Goal: Find specific page/section: Find specific page/section

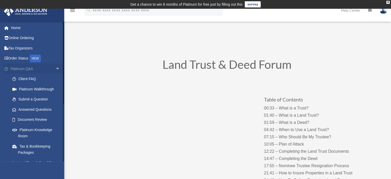
click at [29, 68] on link "Platinum Q&A arrow_drop_down" at bounding box center [36, 69] width 65 height 10
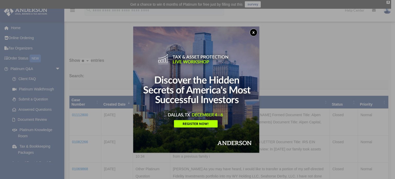
click at [259, 30] on img at bounding box center [196, 89] width 126 height 126
click at [256, 34] on button "x" at bounding box center [254, 33] width 8 height 8
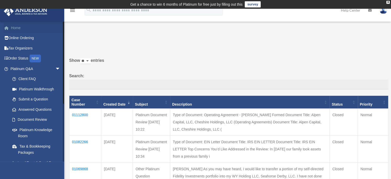
click at [47, 24] on link "Home" at bounding box center [36, 28] width 65 height 10
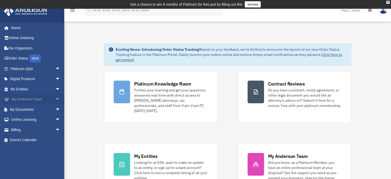
click at [39, 102] on link "My Anderson Team arrow_drop_down" at bounding box center [36, 99] width 65 height 10
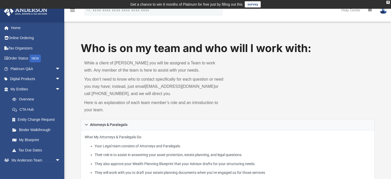
drag, startPoint x: 390, startPoint y: 34, endPoint x: 390, endPoint y: 51, distance: 17.2
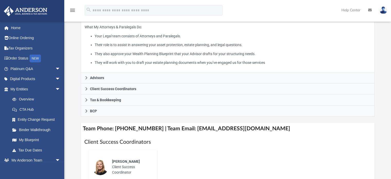
scroll to position [111, 0]
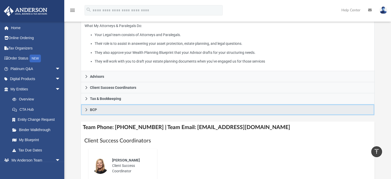
click at [193, 107] on link "BCP" at bounding box center [228, 109] width 294 height 11
